Goal: Information Seeking & Learning: Find specific page/section

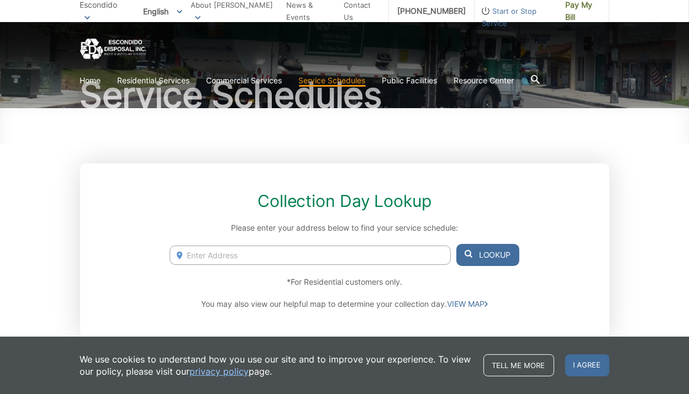
scroll to position [221, 0]
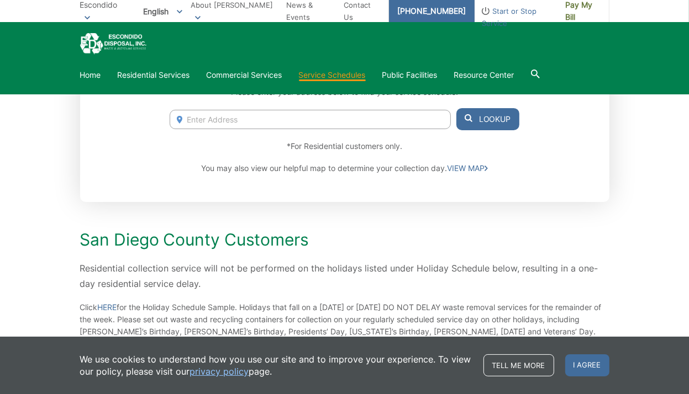
click at [418, 15] on link "[PHONE_NUMBER]" at bounding box center [432, 11] width 86 height 22
click at [48, 114] on div "Service Schedules Collection Day Lookup Please enter your address below to find…" at bounding box center [344, 360] width 689 height 1119
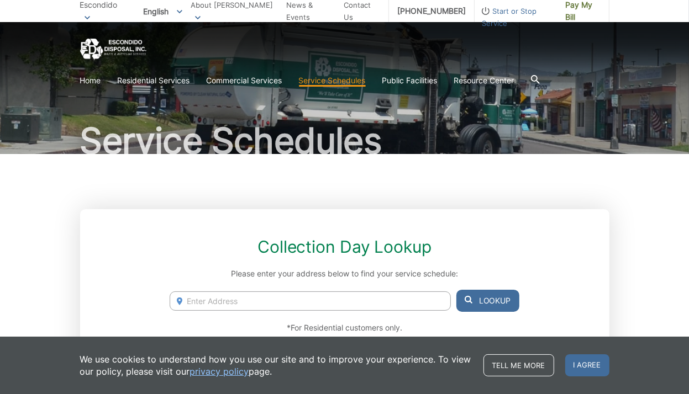
scroll to position [0, 0]
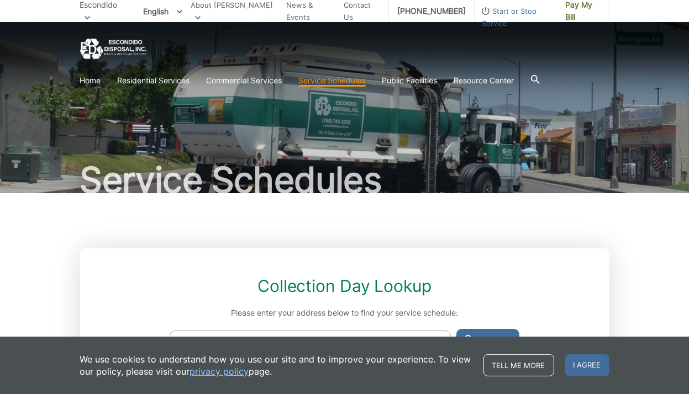
click at [394, 54] on div at bounding box center [344, 50] width 529 height 22
click at [254, 10] on link "About [PERSON_NAME]" at bounding box center [234, 11] width 87 height 24
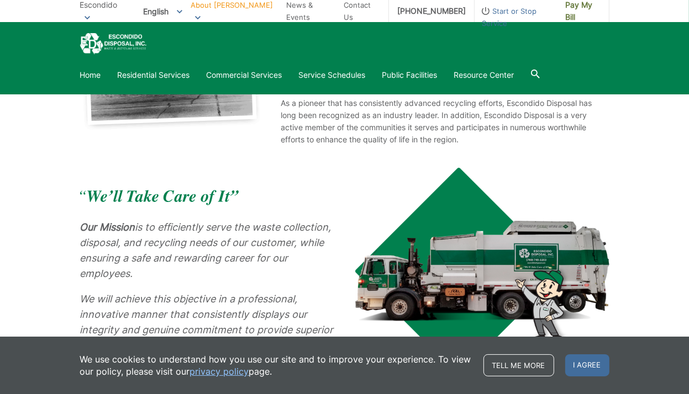
scroll to position [396, 0]
